Goal: Task Accomplishment & Management: Manage account settings

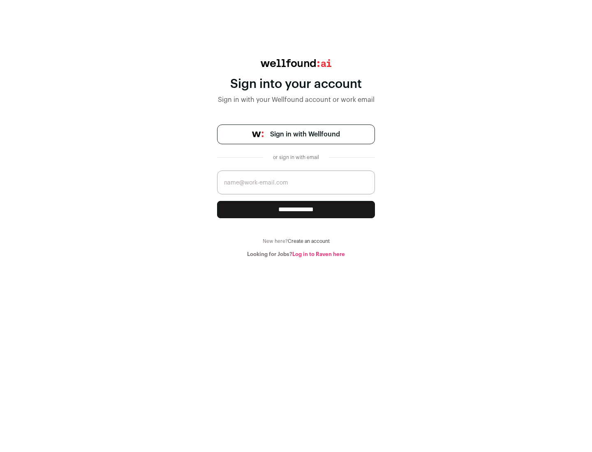
click at [305, 134] on span "Sign in with Wellfound" at bounding box center [305, 135] width 70 height 10
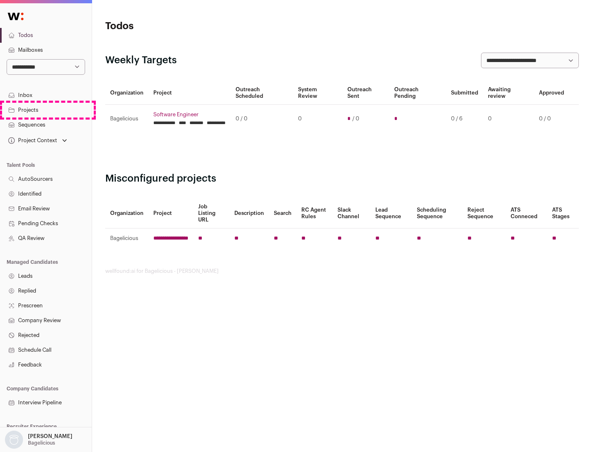
click at [46, 110] on link "Projects" at bounding box center [46, 110] width 92 height 15
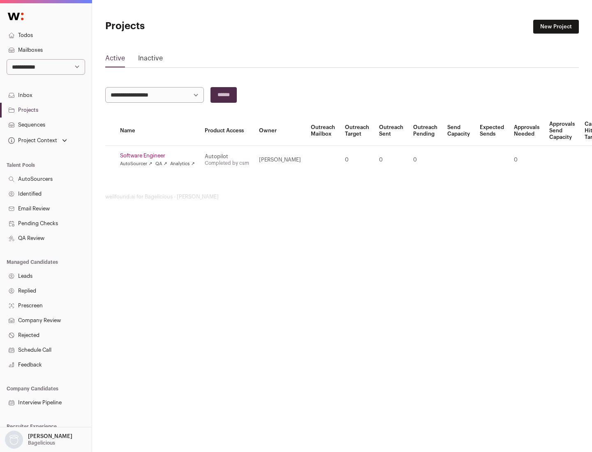
click at [160, 156] on link "Software Engineer" at bounding box center [157, 156] width 75 height 7
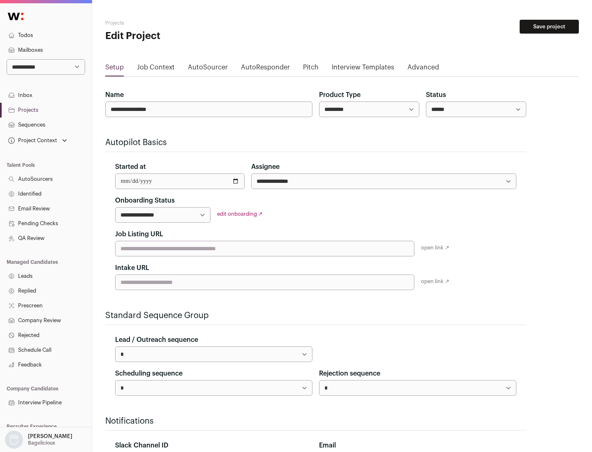
click at [549, 27] on button "Save project" at bounding box center [549, 27] width 59 height 14
